Goal: Task Accomplishment & Management: Complete application form

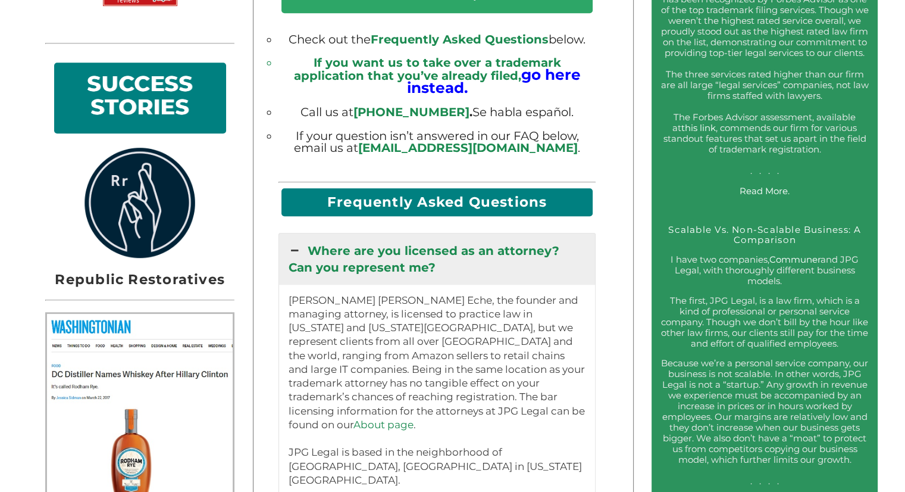
scroll to position [942, 0]
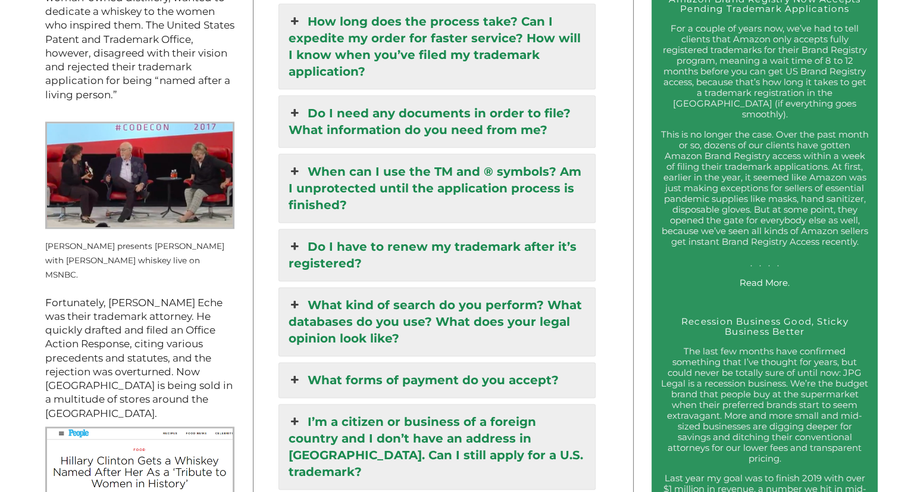
click at [534, 229] on link "Do I have to renew my trademark after it’s registered?" at bounding box center [436, 254] width 315 height 51
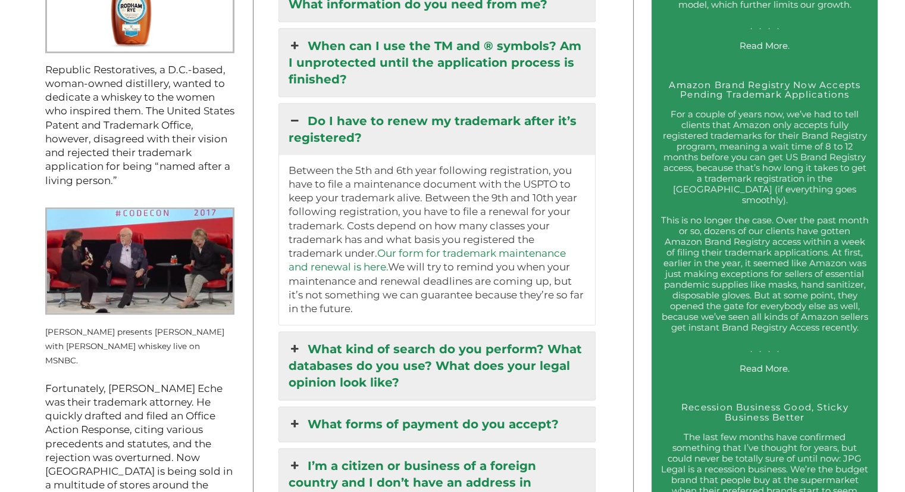
scroll to position [1396, 0]
click at [465, 246] on link "Our form for trademark maintenance and renewal is here." at bounding box center [426, 259] width 277 height 26
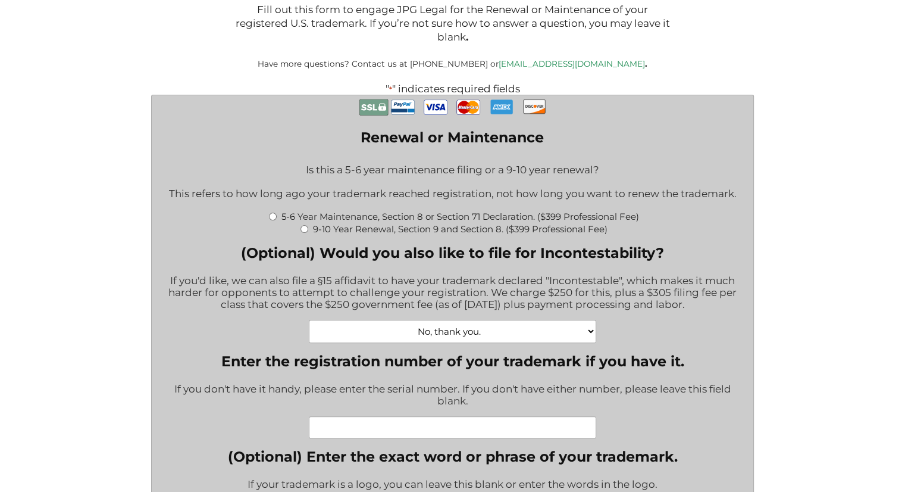
scroll to position [257, 0]
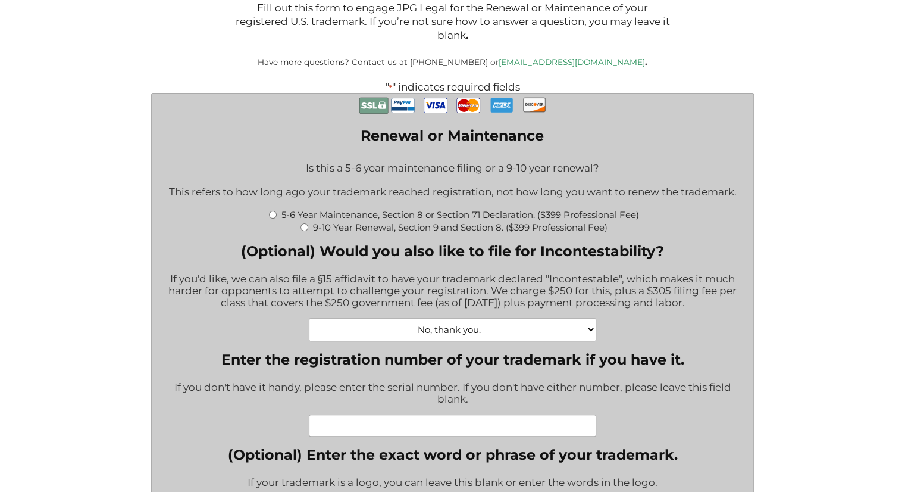
click at [417, 220] on label "5-6 Year Maintenance, Section 8 or Section 71 Declaration. ($399 Professional F…" at bounding box center [460, 214] width 358 height 11
click at [277, 218] on input "5-6 Year Maintenance, Section 8 or Section 71 Declaration. ($399 Professional F…" at bounding box center [273, 215] width 8 height 8
radio input "true"
type input "$774.00"
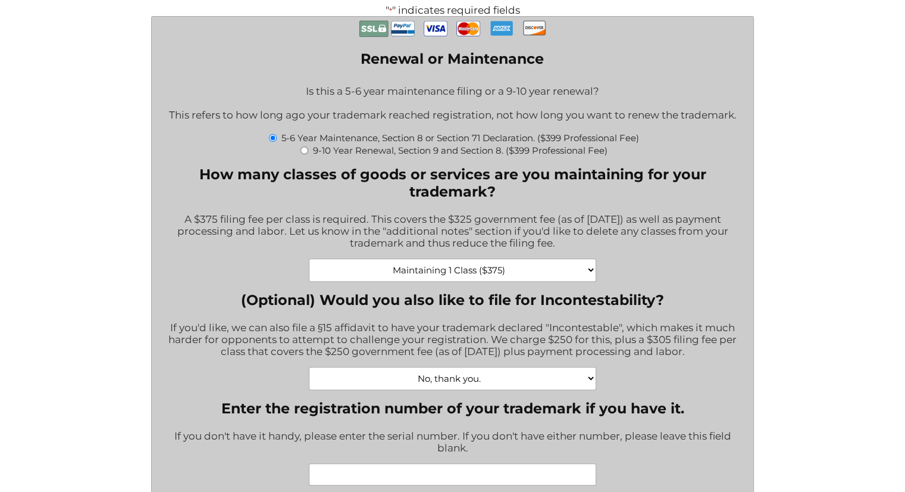
scroll to position [333, 0]
click at [341, 281] on select "Maintaining 1 Class ($375) Maintaining 2 Classes ($750) Maintaining 3 Classes (…" at bounding box center [452, 269] width 287 height 23
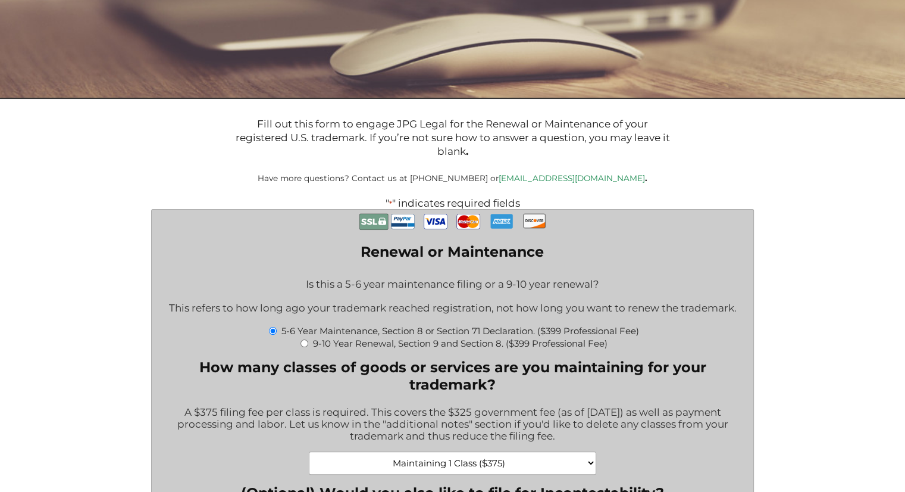
scroll to position [0, 0]
